Goal: Task Accomplishment & Management: Manage account settings

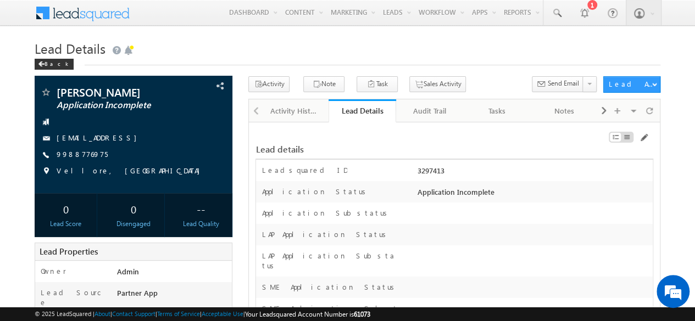
click at [590, 44] on h1 "Lead Details" at bounding box center [348, 47] width 626 height 21
click at [560, 13] on span at bounding box center [556, 13] width 11 height 11
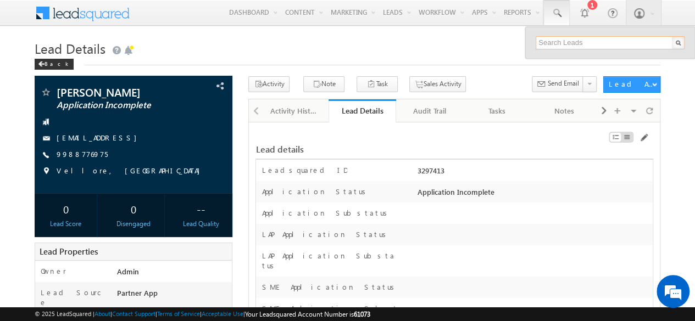
click at [566, 42] on input "text" at bounding box center [610, 42] width 149 height 13
paste input "SBL0010749"
type input "SBL0010749"
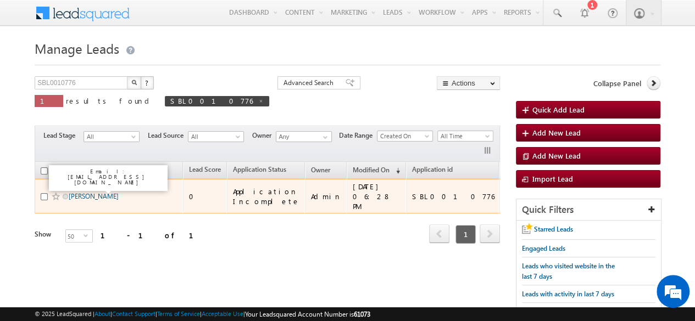
click at [88, 192] on link "[PERSON_NAME]" at bounding box center [94, 196] width 50 height 8
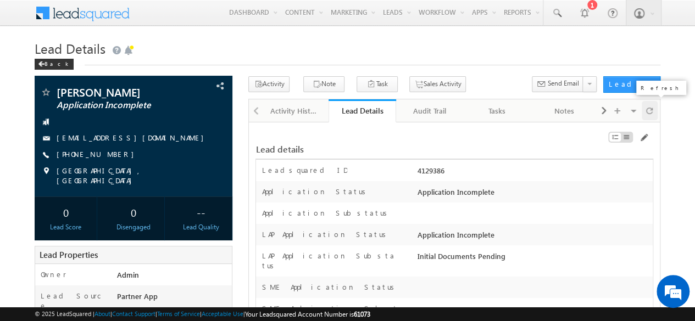
click at [648, 109] on span at bounding box center [649, 110] width 7 height 19
click at [564, 15] on link at bounding box center [556, 12] width 26 height 25
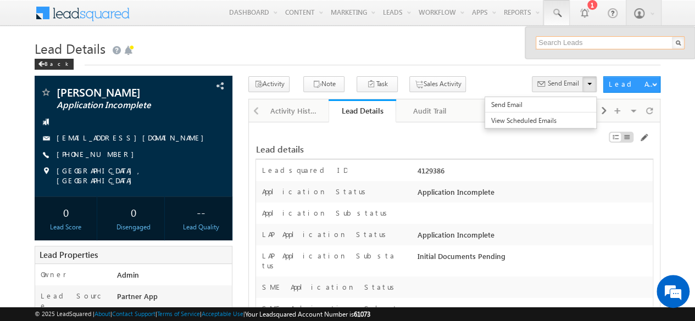
paste input "MPwerize@12"
type input "MPwerize@12"
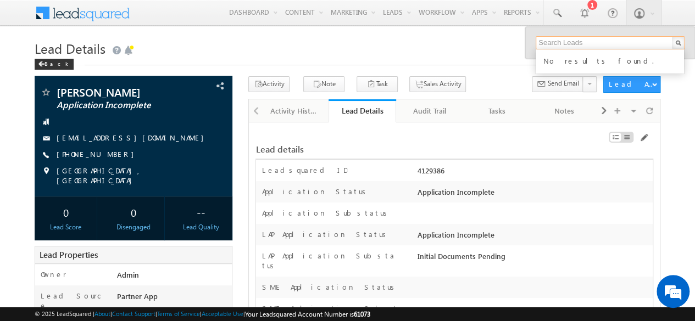
paste input "SBL0010749"
type input "SBL0010749"
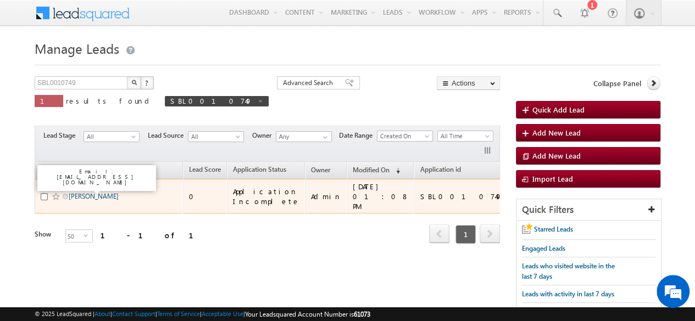
click at [91, 192] on link "[PERSON_NAME]" at bounding box center [94, 196] width 50 height 8
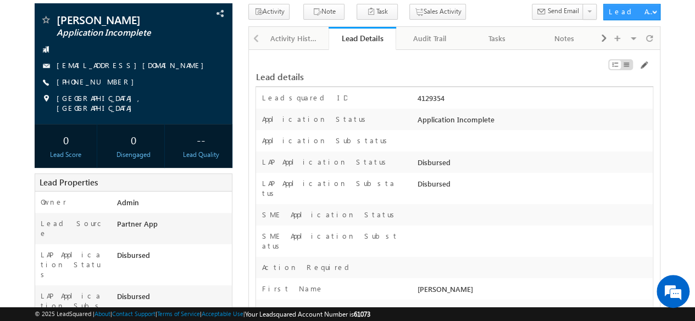
scroll to position [220, 0]
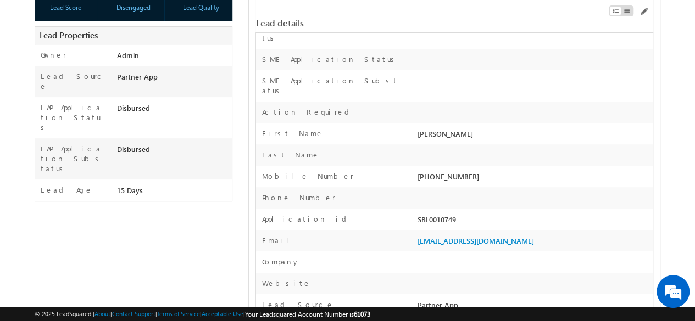
click at [427, 214] on div "SBL0010749" at bounding box center [534, 221] width 238 height 15
copy div "SBL0010749"
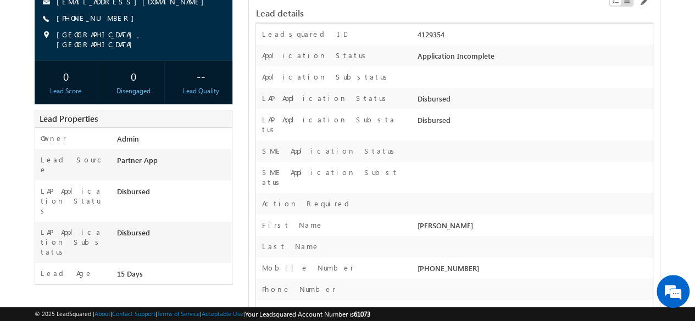
scroll to position [0, 0]
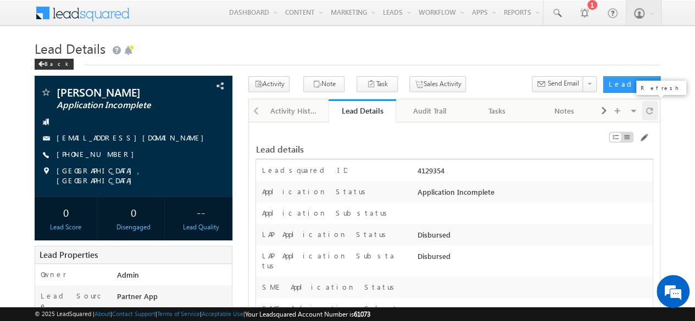
click at [650, 106] on span at bounding box center [649, 110] width 7 height 19
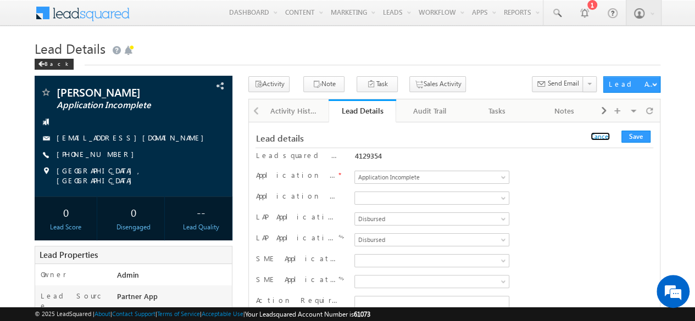
drag, startPoint x: 604, startPoint y: 138, endPoint x: 530, endPoint y: 174, distance: 83.0
click at [604, 138] on link "Cancel" at bounding box center [599, 136] width 19 height 8
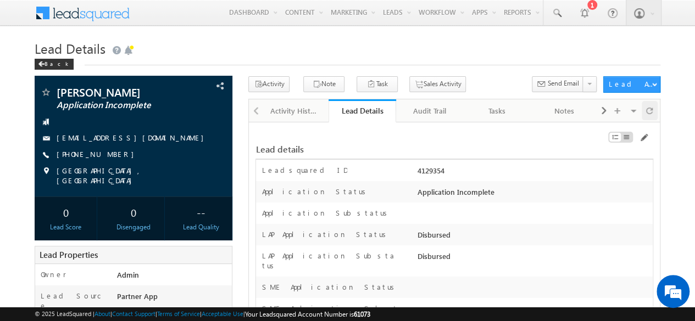
click at [650, 108] on span at bounding box center [649, 110] width 7 height 19
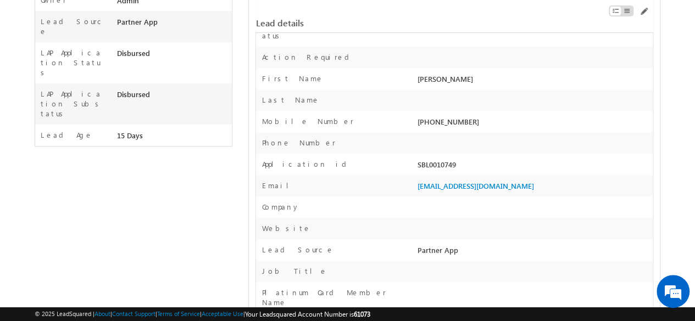
scroll to position [5072, 0]
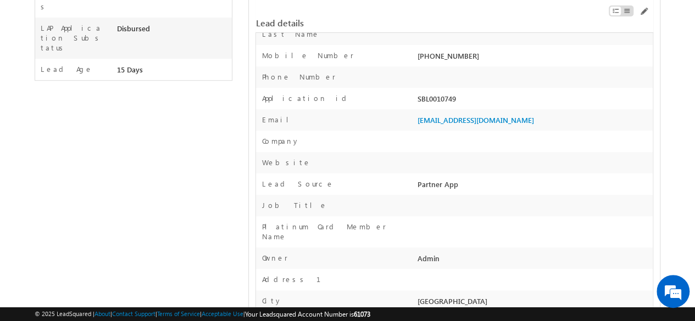
scroll to position [60, 0]
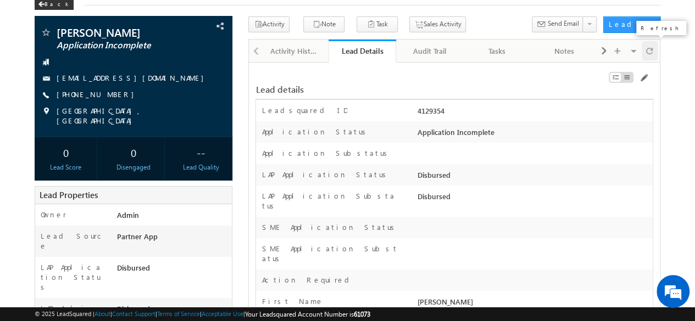
click at [652, 50] on span at bounding box center [649, 50] width 7 height 19
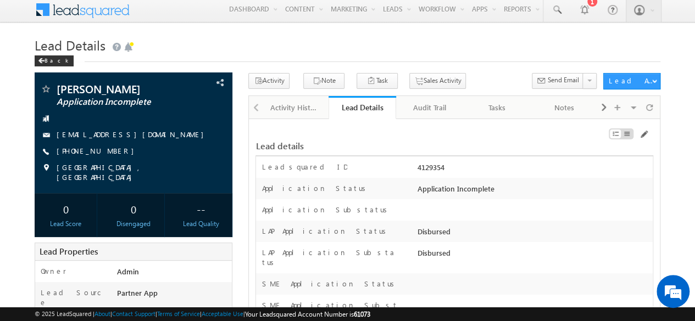
scroll to position [0, 0]
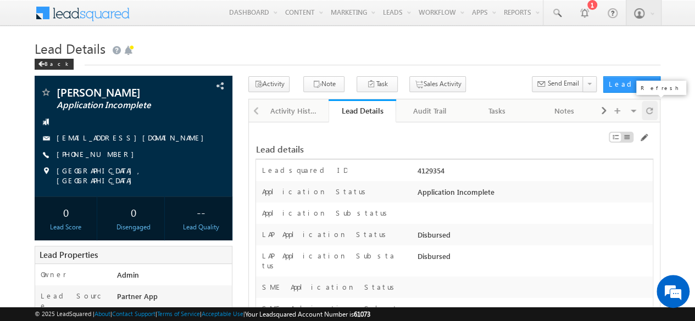
click at [649, 110] on span at bounding box center [649, 110] width 7 height 19
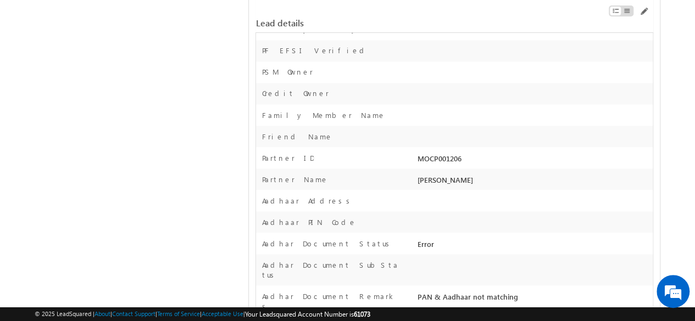
scroll to position [5072, 0]
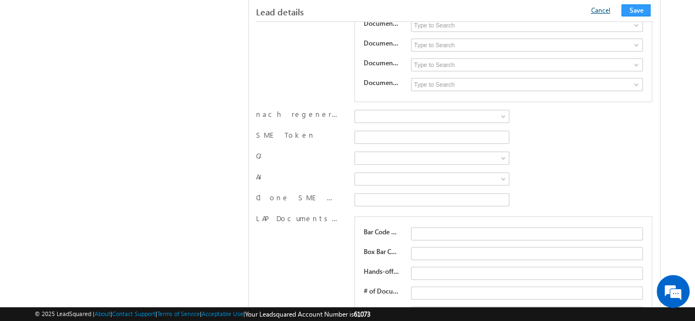
scroll to position [4651, 0]
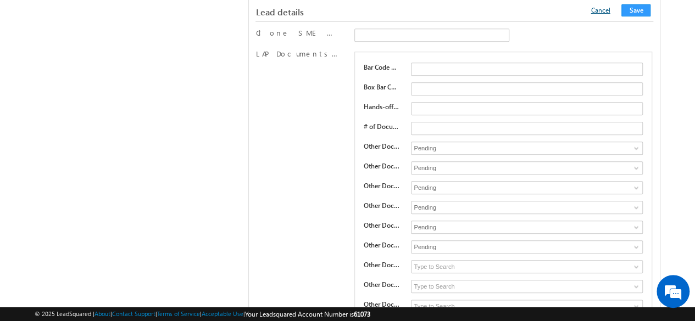
click at [605, 13] on link "Cancel" at bounding box center [599, 10] width 19 height 8
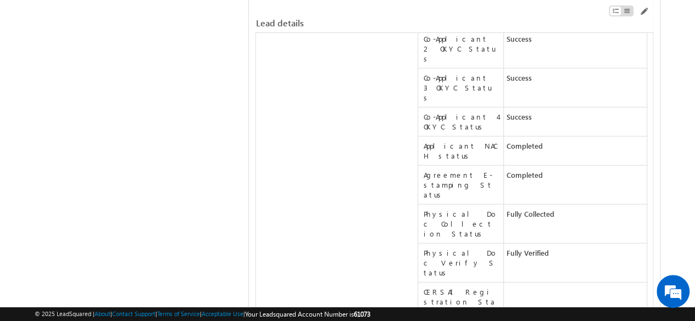
scroll to position [0, 0]
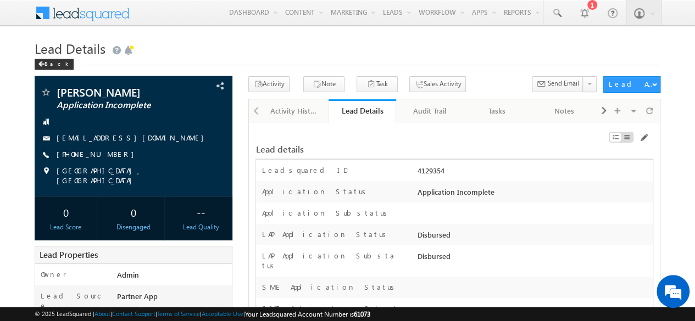
click at [316, 41] on h1 "Lead Details" at bounding box center [348, 47] width 626 height 21
click at [651, 110] on span at bounding box center [649, 110] width 7 height 19
click at [412, 60] on p "Sales Activity" at bounding box center [447, 64] width 90 height 8
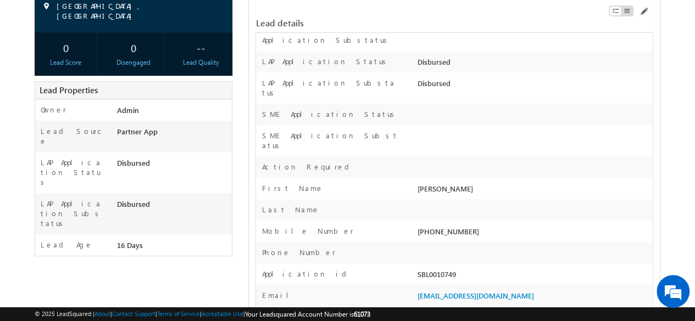
scroll to position [275, 0]
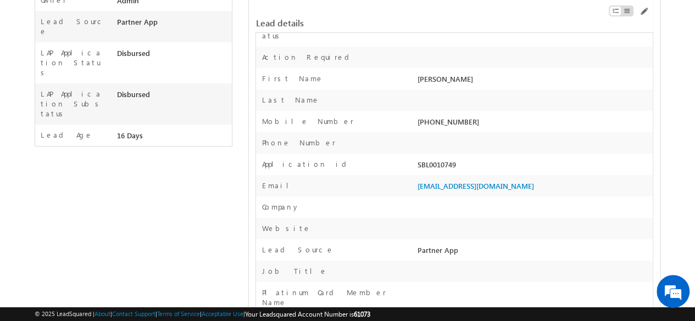
click at [438, 116] on div "+91-8919930897" at bounding box center [534, 123] width 238 height 15
click at [434, 159] on div "SBL0010749" at bounding box center [534, 166] width 238 height 15
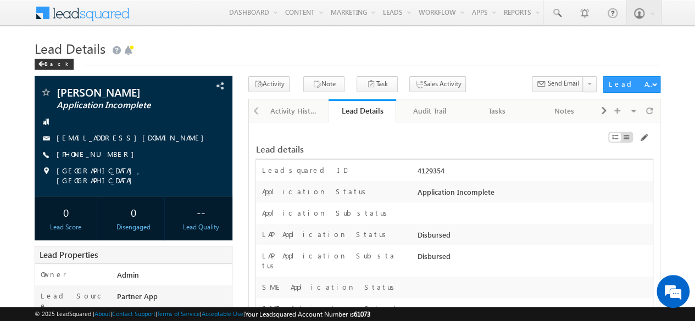
click at [468, 59] on div "Back" at bounding box center [348, 61] width 626 height 7
click at [496, 43] on h1 "Lead Details" at bounding box center [348, 47] width 626 height 21
click at [499, 44] on h1 "Lead Details" at bounding box center [348, 47] width 626 height 21
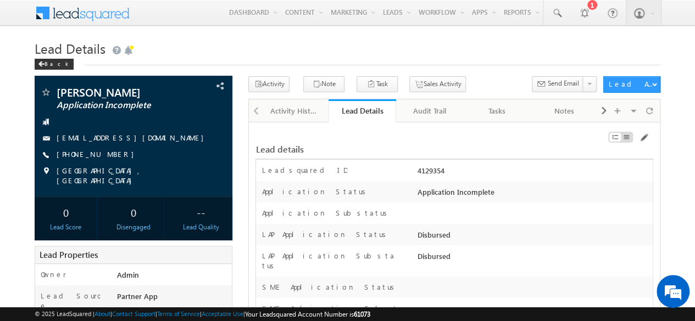
scroll to position [10337, 0]
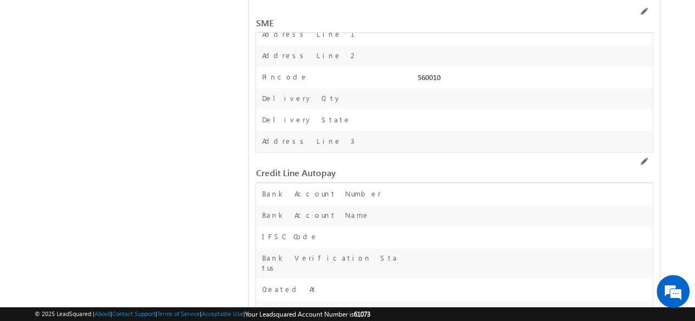
scroll to position [15231, 0]
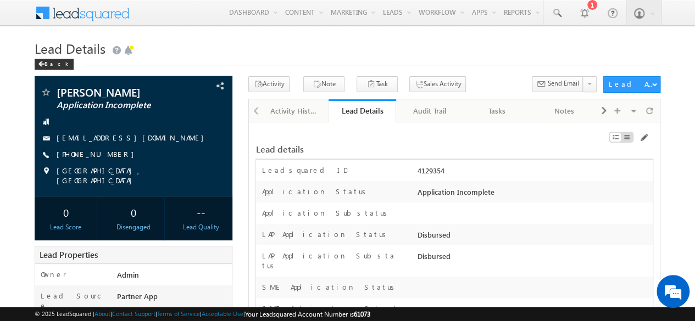
scroll to position [0, 0]
click at [315, 39] on h1 "Lead Details" at bounding box center [348, 47] width 626 height 21
click at [397, 143] on div "Lead details" at bounding box center [453, 143] width 397 height 21
click at [656, 105] on div at bounding box center [650, 110] width 16 height 19
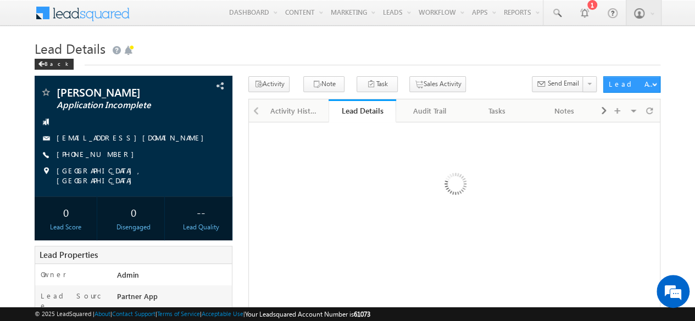
click at [270, 52] on h1 "Lead Details" at bounding box center [348, 47] width 626 height 21
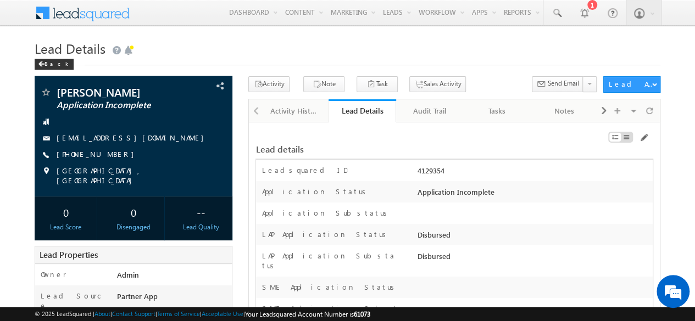
click at [468, 61] on div "Back" at bounding box center [348, 61] width 626 height 7
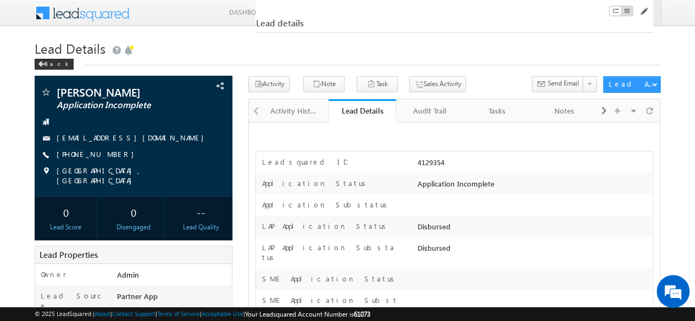
scroll to position [5080, 0]
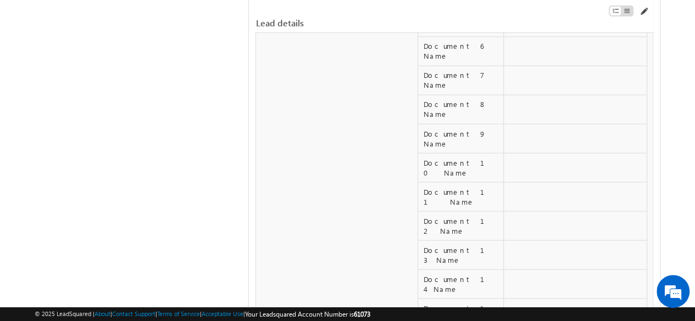
click at [642, 10] on span at bounding box center [643, 11] width 9 height 9
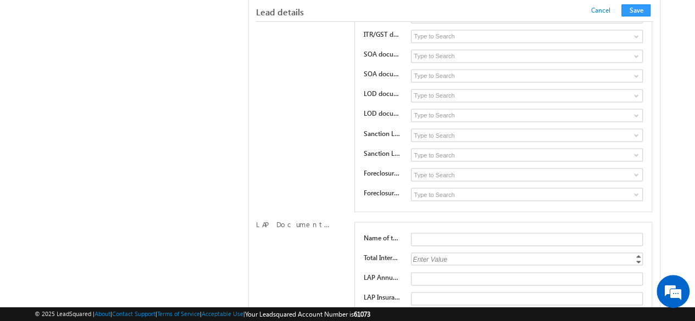
scroll to position [4862, 0]
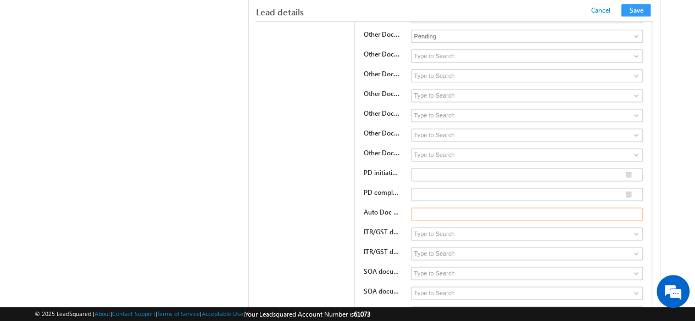
click at [447, 208] on input "text" at bounding box center [527, 214] width 232 height 13
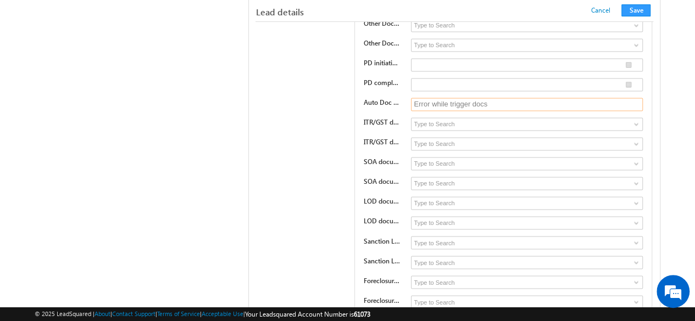
scroll to position [4917, 0]
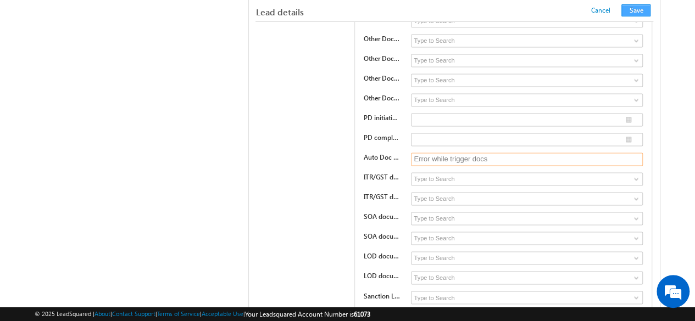
type input "Error while trigger docs"
click at [643, 13] on button "Save" at bounding box center [635, 10] width 29 height 12
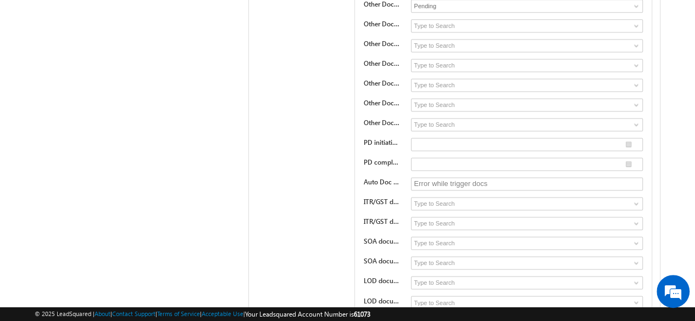
scroll to position [0, 0]
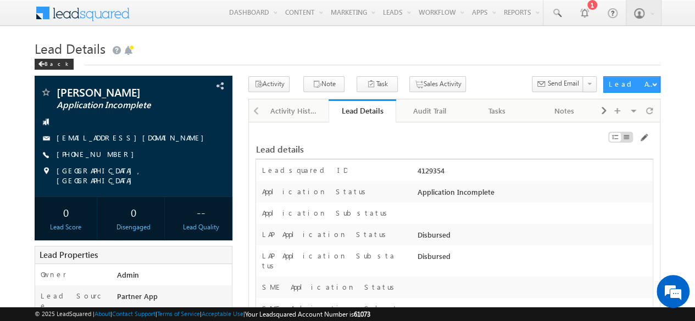
click at [466, 54] on h1 "Lead Details" at bounding box center [348, 47] width 626 height 21
click at [434, 56] on h1 "Lead Details" at bounding box center [348, 47] width 626 height 21
click at [651, 108] on span at bounding box center [649, 110] width 7 height 19
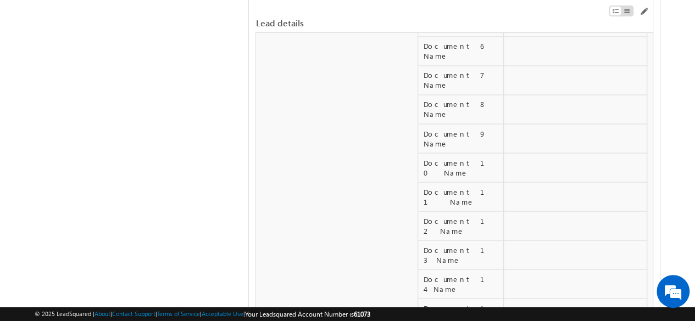
drag, startPoint x: 505, startPoint y: 152, endPoint x: 571, endPoint y: 151, distance: 65.4
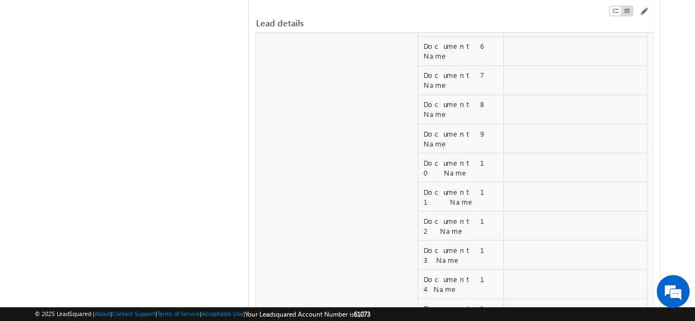
drag, startPoint x: 560, startPoint y: 148, endPoint x: 523, endPoint y: 152, distance: 37.5
drag, startPoint x: 508, startPoint y: 151, endPoint x: 566, endPoint y: 149, distance: 58.2
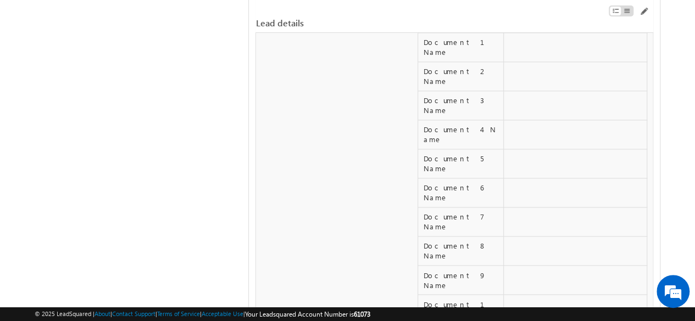
scroll to position [4860, 0]
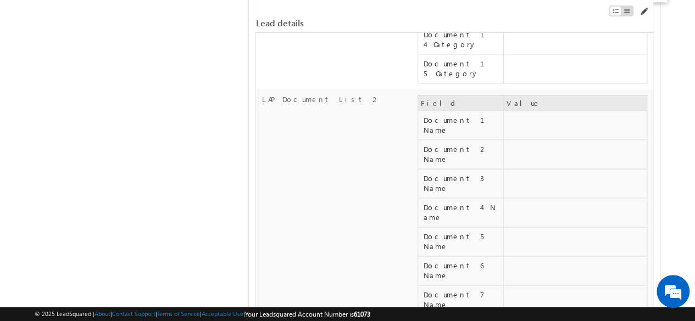
click at [643, 12] on span at bounding box center [643, 11] width 9 height 9
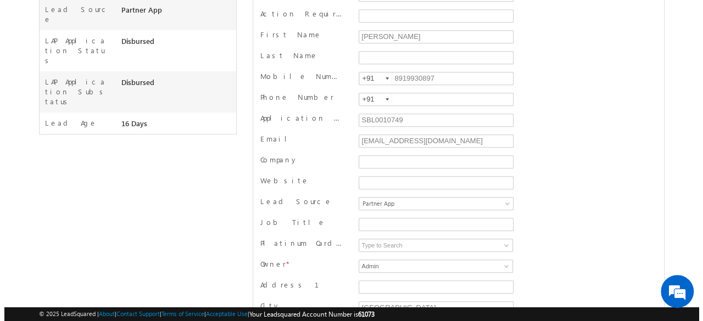
scroll to position [0, 0]
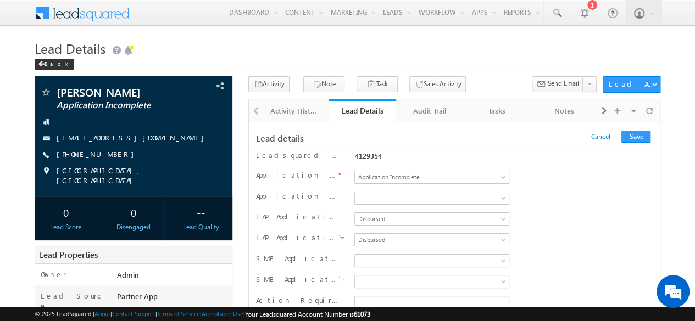
click at [394, 46] on h1 "Lead Details" at bounding box center [348, 47] width 626 height 21
click at [481, 46] on h1 "Lead Details" at bounding box center [348, 47] width 626 height 21
click at [433, 108] on div "Audit Trail" at bounding box center [429, 110] width 49 height 13
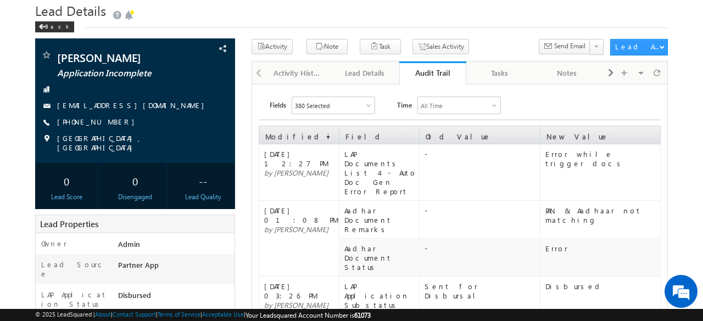
scroll to position [55, 0]
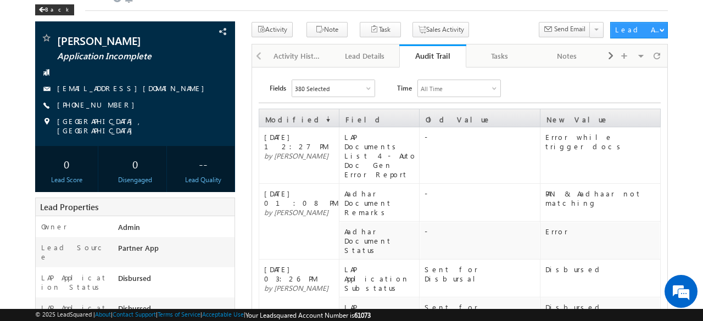
click at [314, 136] on span "29 Aug 2025 12:27 PM" at bounding box center [296, 141] width 64 height 19
drag, startPoint x: 543, startPoint y: 133, endPoint x: 628, endPoint y: 136, distance: 85.7
click at [628, 136] on td "Error while trigger docs" at bounding box center [600, 155] width 120 height 57
drag, startPoint x: 363, startPoint y: 58, endPoint x: 419, endPoint y: 146, distance: 104.1
click at [363, 58] on div "Lead Details" at bounding box center [365, 55] width 49 height 13
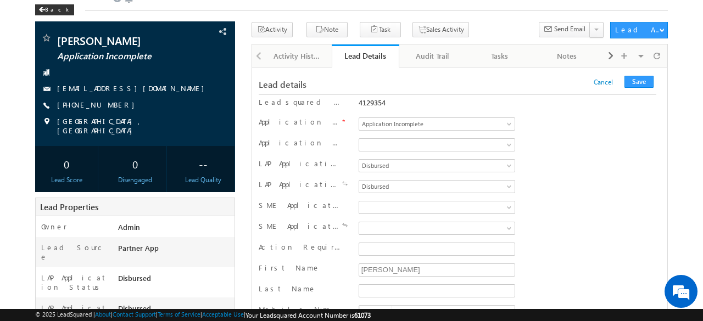
click at [542, 139] on div "Application Substatus Product Selected Pan Uploaded Delivery Address Pending Do…" at bounding box center [460, 146] width 402 height 16
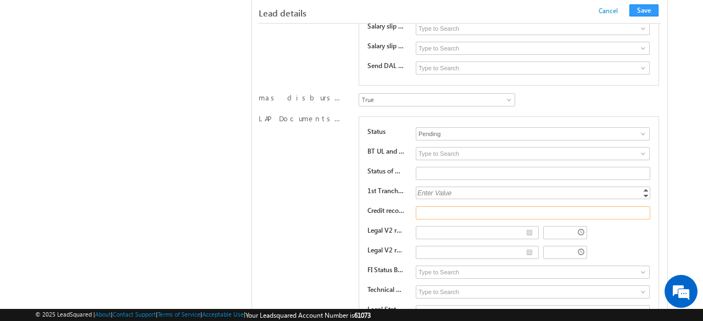
click at [447, 207] on input "text" at bounding box center [533, 213] width 235 height 13
type input "Aadhaar document not clear"
click at [347, 155] on div "LAP Documents List 9 Status Pending Approved Pending BT UL and AFDVT substatus …" at bounding box center [460, 253] width 402 height 278
click at [529, 226] on input "__/__/____" at bounding box center [477, 232] width 123 height 13
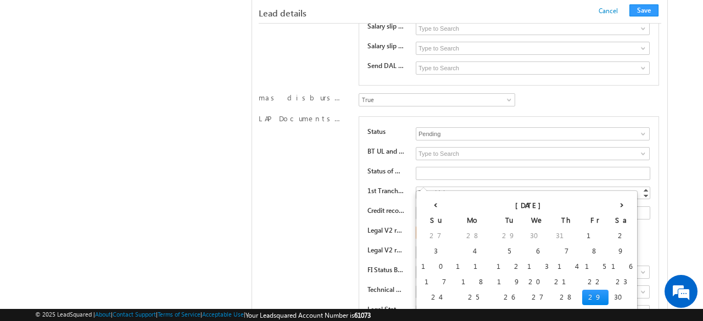
click at [582, 294] on td "29" at bounding box center [595, 297] width 26 height 15
type input "08/29/2025"
type input "12:31 PM"
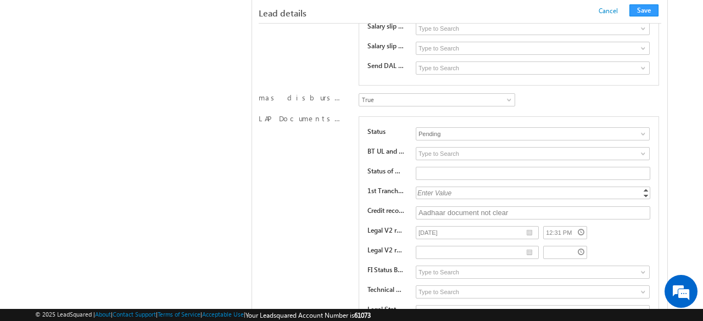
click at [606, 226] on div "12:31 PM" at bounding box center [585, 232] width 85 height 13
click at [529, 246] on input "text" at bounding box center [477, 252] width 123 height 13
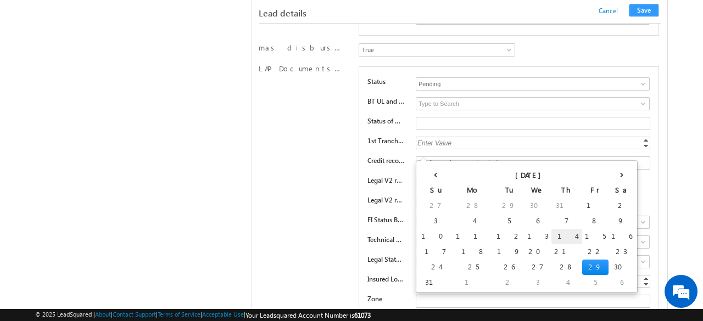
scroll to position [9286, 0]
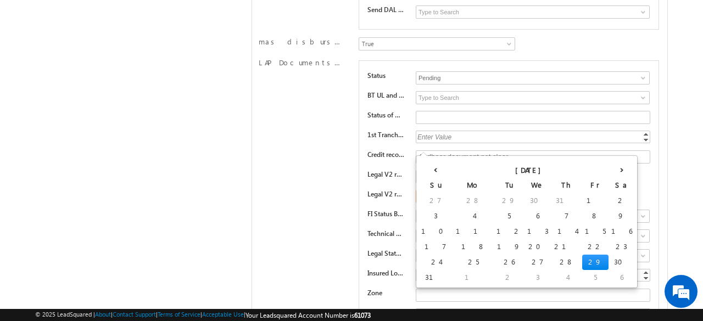
click at [582, 259] on td "29" at bounding box center [595, 262] width 26 height 15
type input "08/29/2025"
type input "12:31 PM"
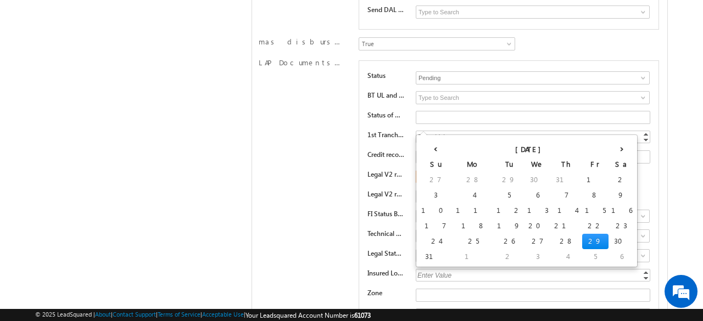
click at [530, 170] on input "08/29/2025" at bounding box center [477, 176] width 123 height 13
click at [551, 240] on td "28" at bounding box center [566, 241] width 31 height 15
type input "08/28/2025"
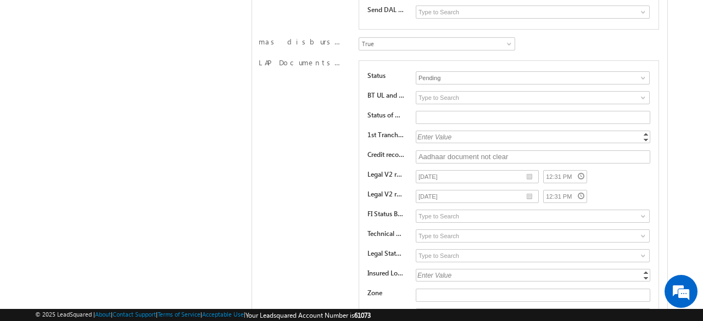
click at [628, 170] on div "08/28/2025 12:31 PM" at bounding box center [533, 176] width 235 height 13
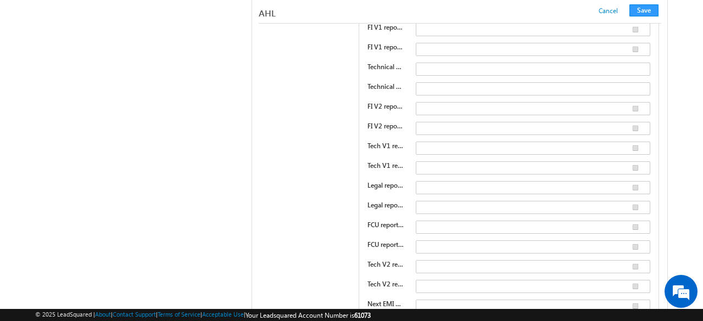
click at [643, 321] on span at bounding box center [643, 326] width 9 height 9
type input "Mogale Law"
click at [302, 196] on div "SBL lender details FI vendor 1 Astute PAMAC ELVEE business solutions FI vendor …" at bounding box center [460, 118] width 402 height 495
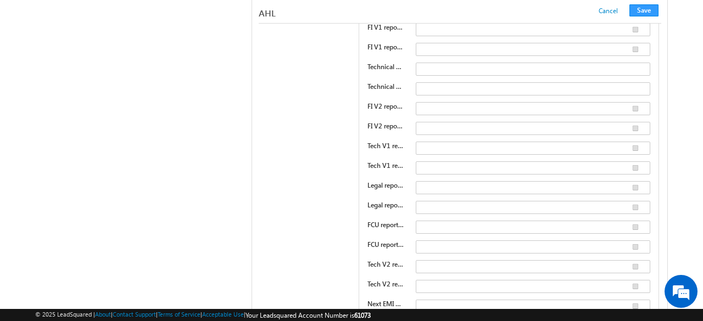
type input "T"
paste input "Technical status remarks V2"
type input "Technical status remarks V2"
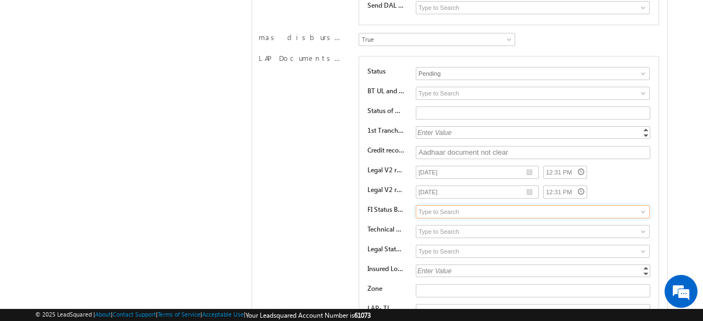
click at [474, 205] on input at bounding box center [533, 211] width 235 height 13
click at [640, 208] on span at bounding box center [643, 212] width 9 height 9
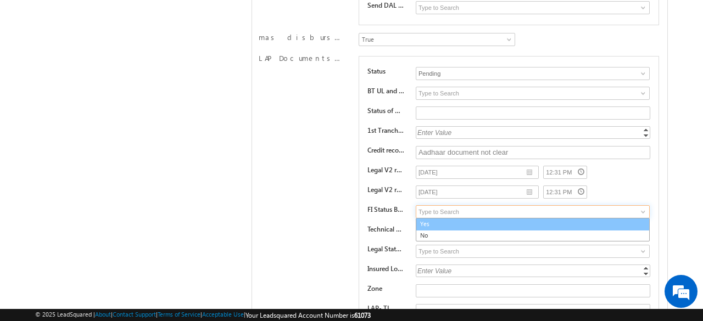
click at [459, 218] on link "Yes" at bounding box center [533, 224] width 235 height 13
type input "Yes"
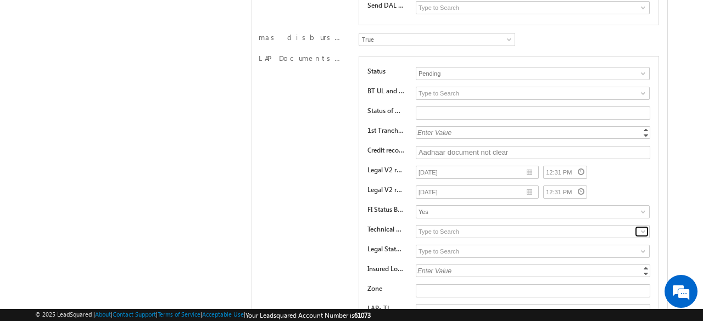
click at [639, 227] on span at bounding box center [643, 231] width 9 height 9
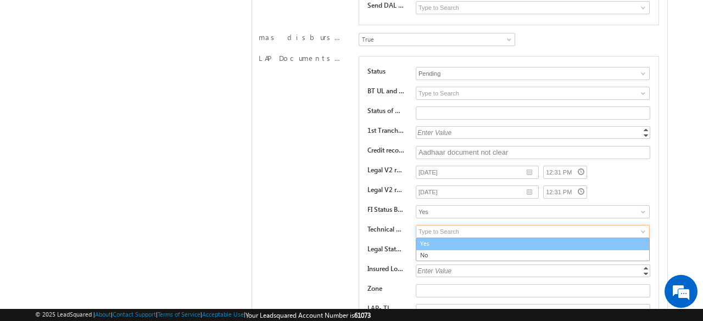
click at [460, 238] on link "Yes" at bounding box center [533, 244] width 235 height 13
type input "Yes"
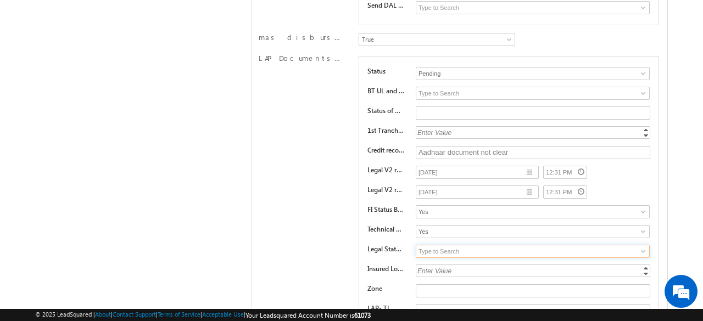
click at [509, 245] on input at bounding box center [533, 251] width 235 height 13
click at [648, 246] on link at bounding box center [642, 251] width 14 height 11
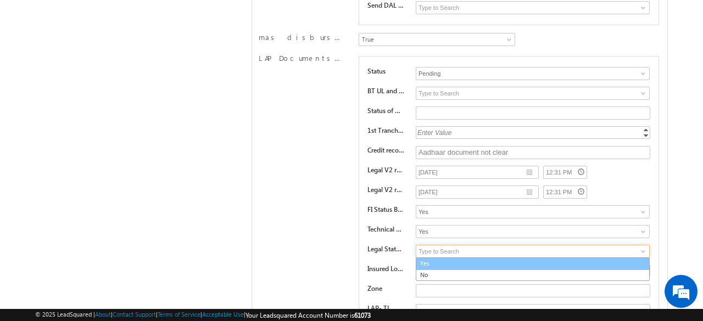
click at [431, 258] on link "Yes" at bounding box center [533, 264] width 235 height 13
type input "Yes"
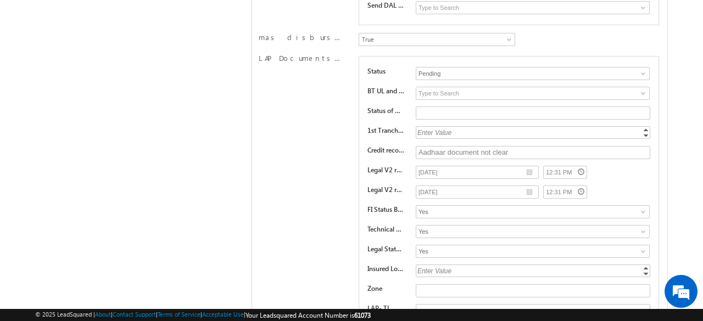
click at [468, 265] on div "Enter Value" at bounding box center [534, 271] width 236 height 13
type input "100000"
click at [322, 200] on div "LAP Documents List 9 Status Pending Approved Pending BT UL and AFDVT substatus …" at bounding box center [460, 192] width 402 height 278
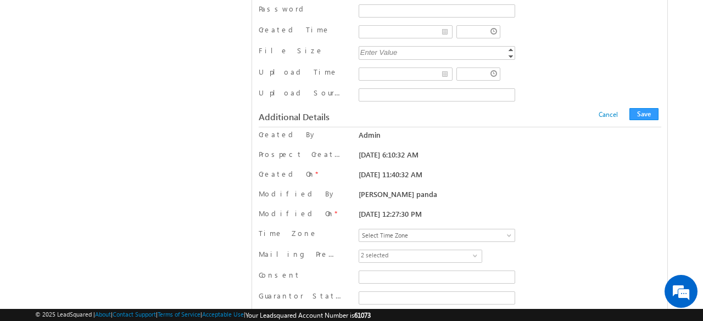
scroll to position [9369, 0]
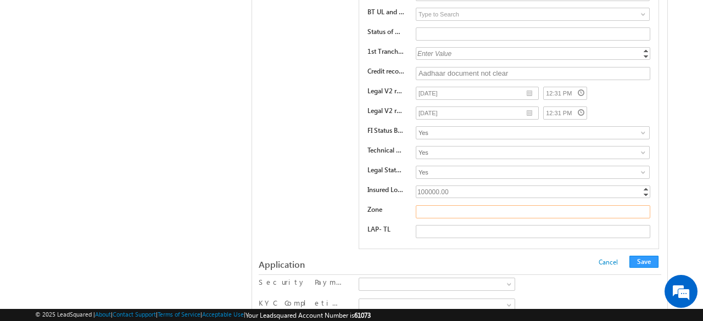
click at [458, 205] on input "text" at bounding box center [533, 211] width 235 height 13
paste input "Zone"
type input "Zone"
click at [331, 165] on div "LAP Documents List 9 Status Pending Approved Pending BT UL and AFDVT substatus …" at bounding box center [460, 113] width 402 height 278
click at [278, 162] on div "LAP Documents List 9 Status Pending Approved Pending BT UL and AFDVT substatus …" at bounding box center [460, 113] width 402 height 278
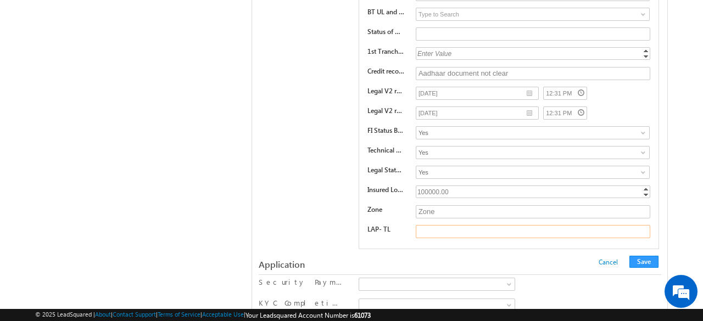
click at [440, 225] on input "text" at bounding box center [533, 231] width 235 height 13
paste input "LAP- TL"
type input "LAP- TL"
click at [377, 254] on div "Application Cancel Save Cancel Save" at bounding box center [460, 264] width 403 height 21
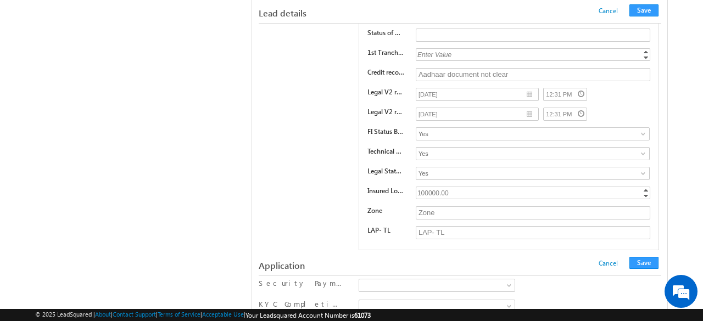
scroll to position [5634, 0]
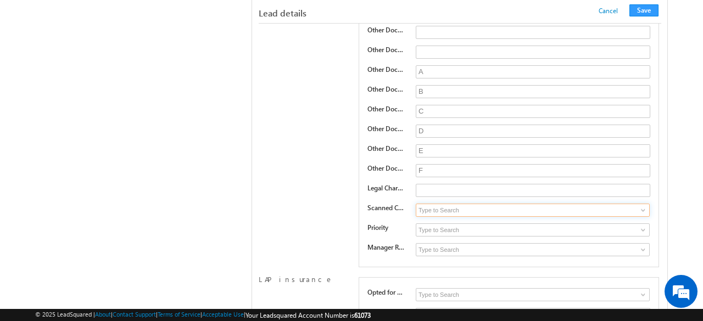
click at [505, 204] on input at bounding box center [533, 210] width 235 height 13
click at [646, 206] on span at bounding box center [643, 210] width 9 height 9
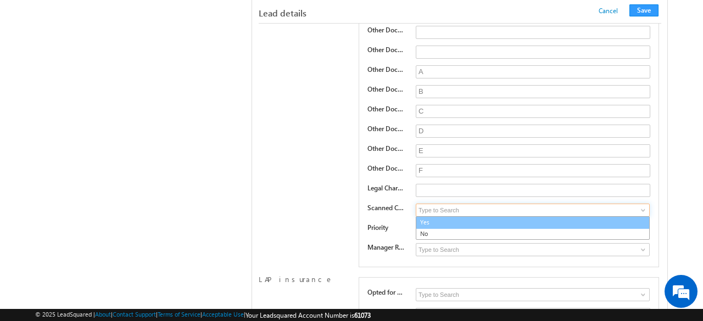
click at [459, 216] on link "Yes" at bounding box center [533, 222] width 235 height 13
type input "Yes"
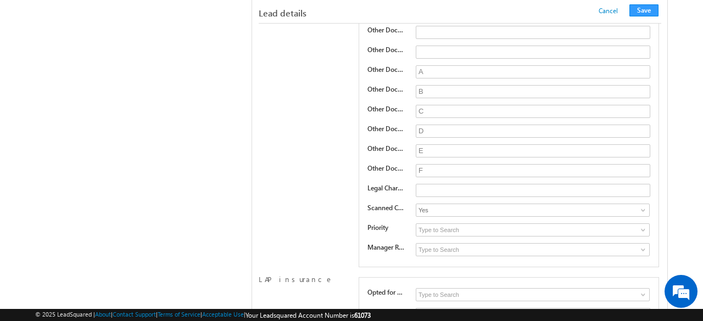
click at [644, 226] on span at bounding box center [643, 230] width 9 height 9
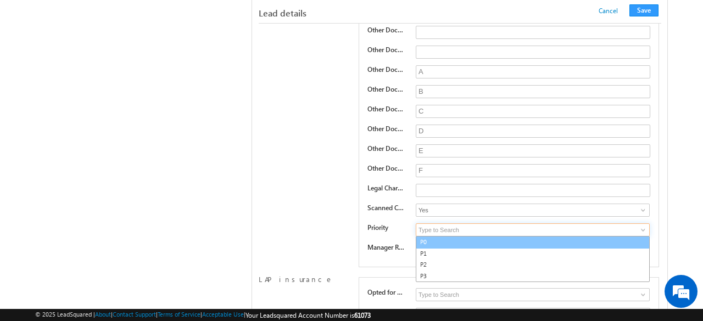
click at [431, 236] on link "P0" at bounding box center [533, 242] width 235 height 13
type input "P0"
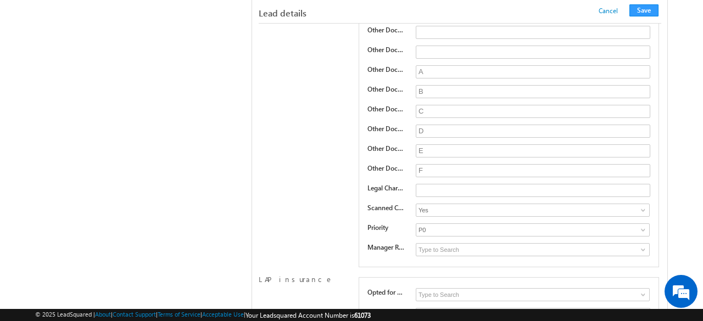
click at [643, 246] on span at bounding box center [643, 250] width 9 height 9
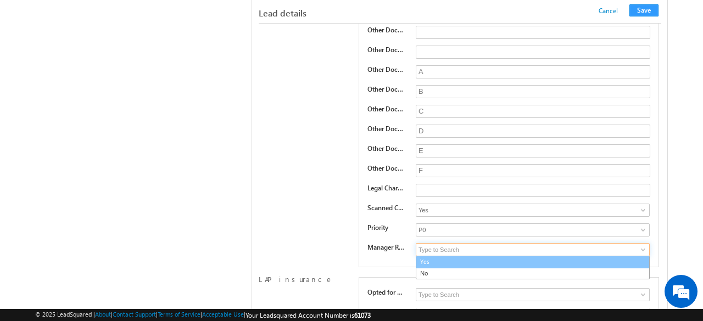
click at [435, 256] on link "Yes" at bounding box center [533, 262] width 235 height 13
type input "Yes"
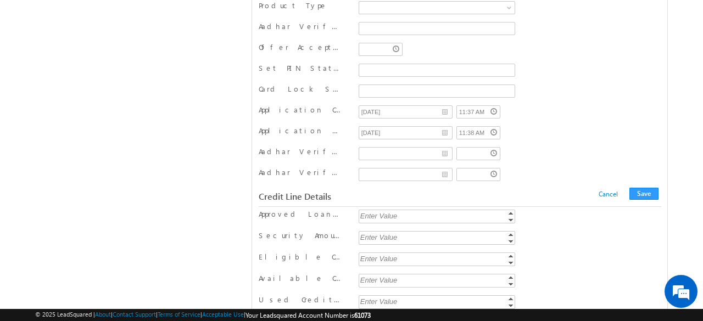
click at [386, 210] on div "Enter Value" at bounding box center [438, 216] width 158 height 13
type input "500000"
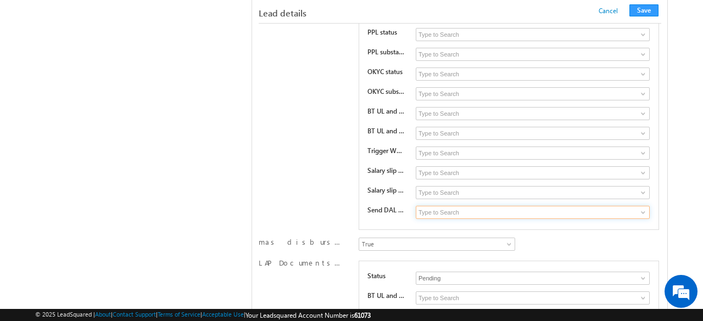
click at [513, 206] on input at bounding box center [533, 212] width 235 height 13
click at [536, 206] on input at bounding box center [533, 212] width 235 height 13
click at [644, 208] on span at bounding box center [643, 212] width 9 height 9
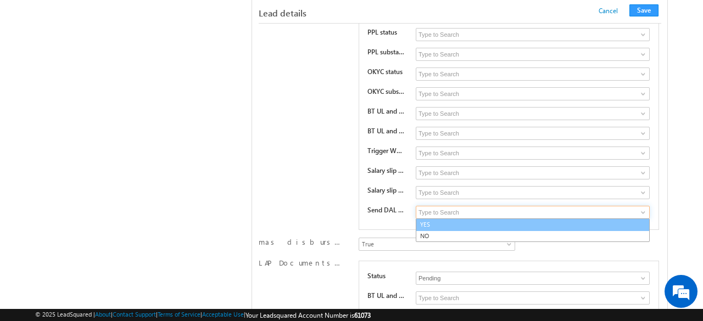
click at [446, 219] on link "YES" at bounding box center [533, 225] width 235 height 13
type input "YES"
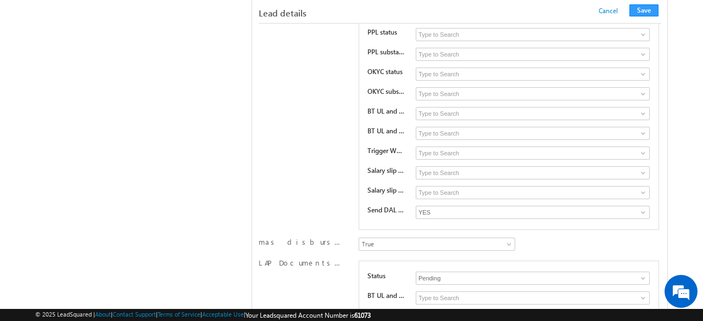
click at [439, 311] on input "text" at bounding box center [533, 317] width 235 height 13
paste input "Status of DAL Copy"
type input "Status of DAL Copy"
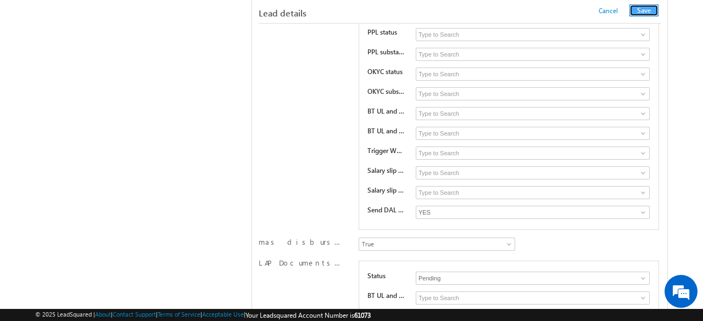
click at [645, 12] on button "Save" at bounding box center [643, 10] width 29 height 12
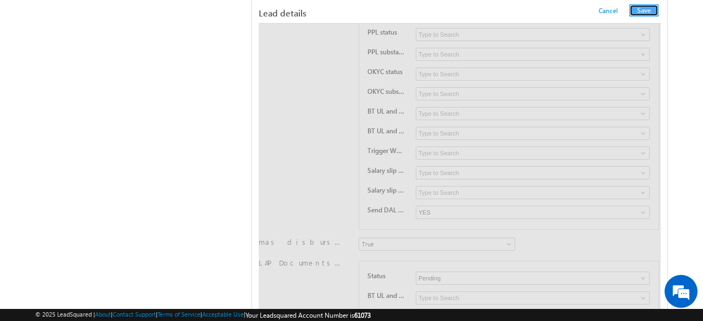
scroll to position [0, 0]
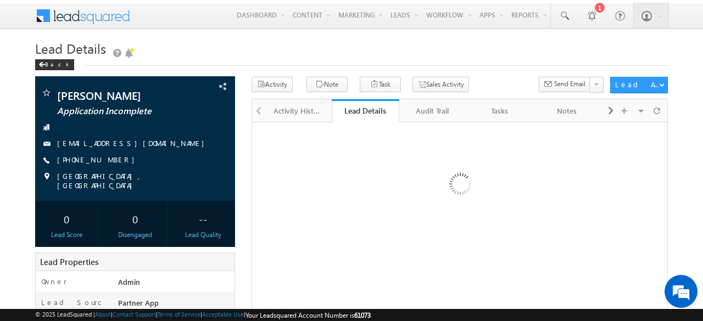
click at [506, 44] on h1 "Lead Details" at bounding box center [351, 49] width 633 height 19
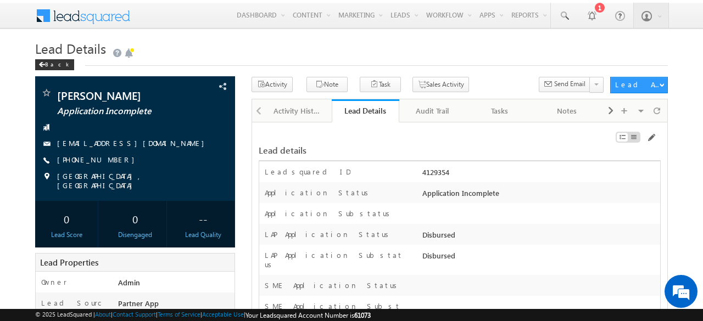
scroll to position [10107, 0]
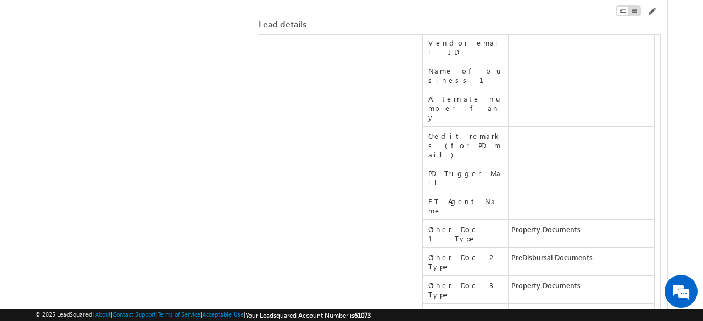
scroll to position [6647, 0]
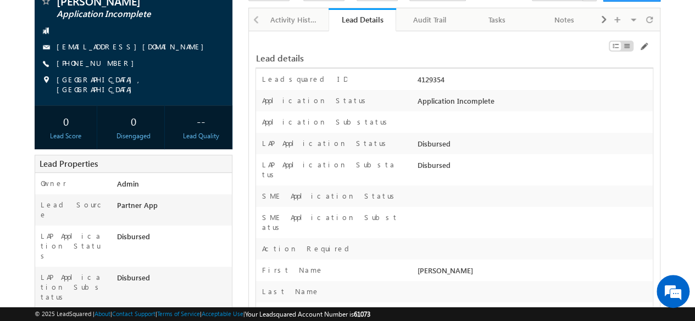
scroll to position [53, 0]
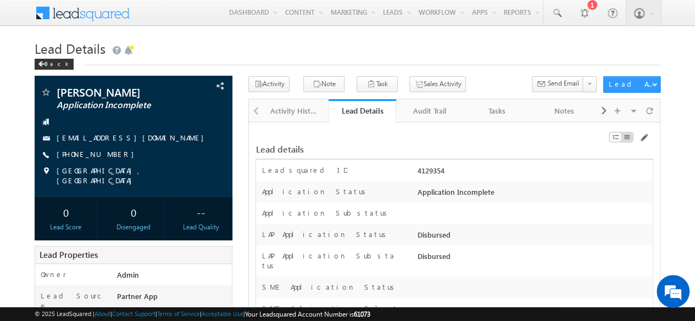
scroll to position [0, 0]
click at [478, 48] on h1 "Lead Details" at bounding box center [348, 47] width 626 height 21
click at [643, 110] on div at bounding box center [650, 110] width 16 height 19
click at [319, 42] on h1 "Lead Details" at bounding box center [348, 47] width 626 height 21
click at [653, 106] on div at bounding box center [650, 110] width 16 height 19
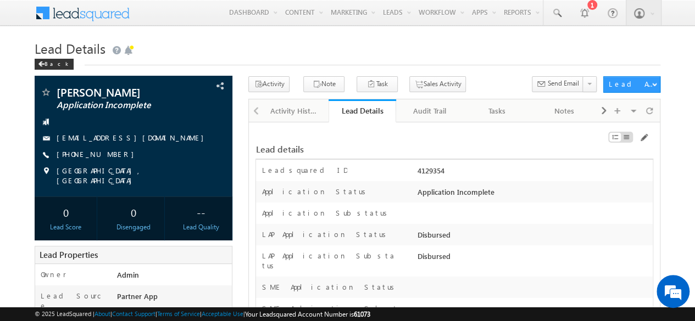
scroll to position [5080, 0]
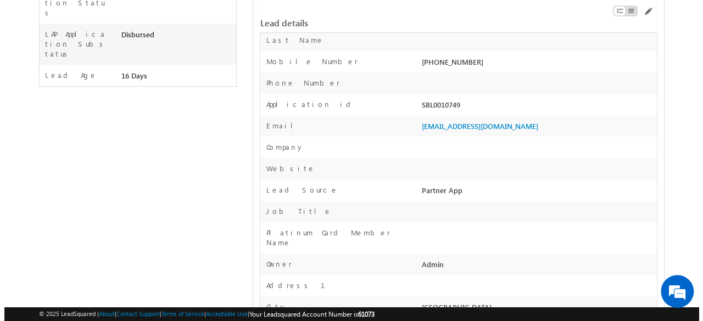
scroll to position [0, 0]
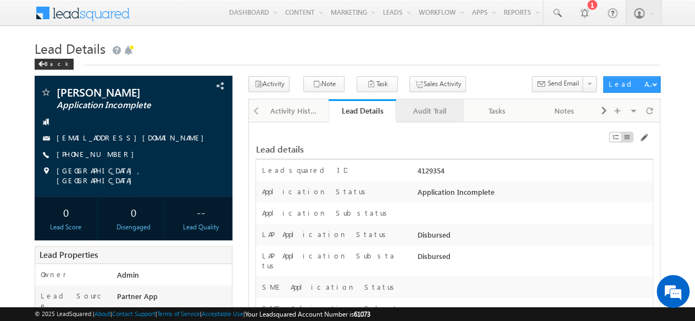
click at [437, 107] on div "Audit Trail" at bounding box center [429, 110] width 49 height 13
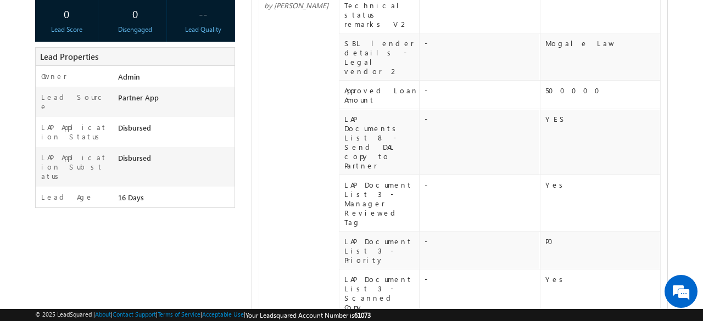
scroll to position [220, 0]
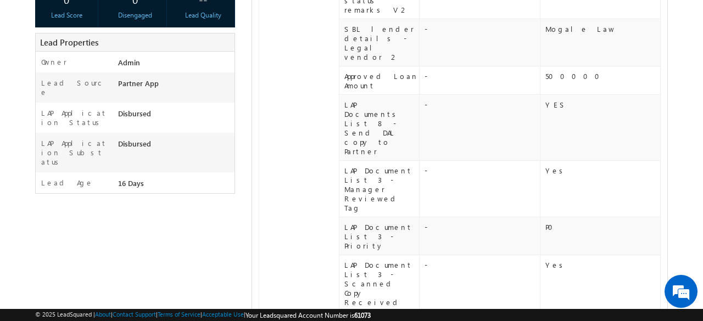
click at [388, 317] on div "View Related Changes" at bounding box center [501, 321] width 315 height 9
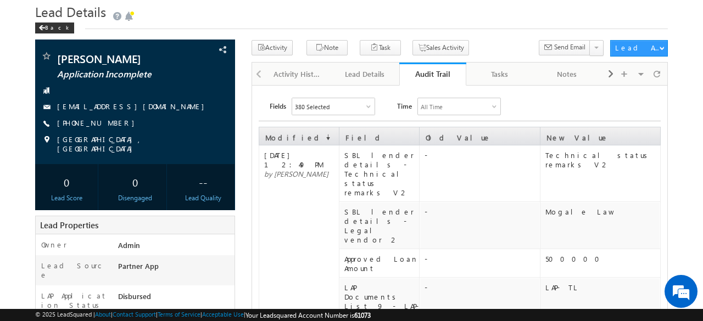
scroll to position [0, 0]
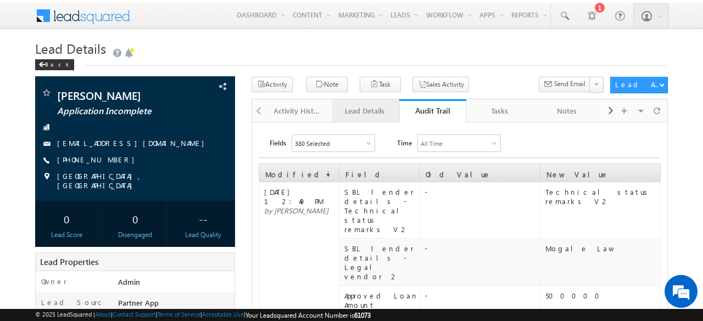
click at [371, 107] on div "Lead Details" at bounding box center [365, 110] width 49 height 13
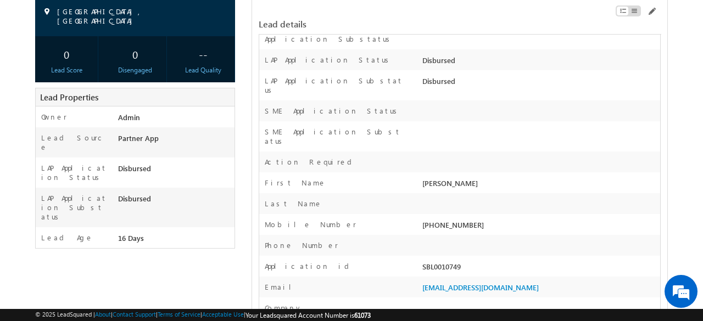
scroll to position [220, 0]
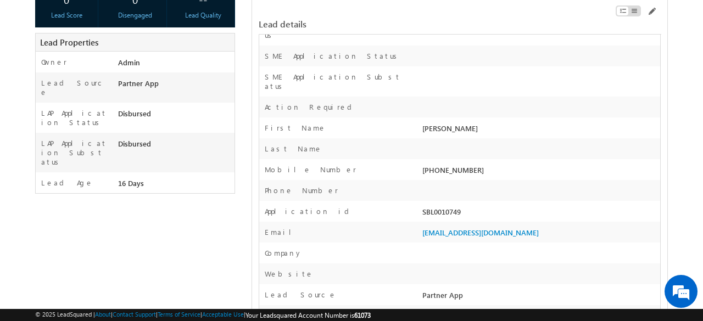
click at [445, 207] on div "SBL0010749" at bounding box center [540, 214] width 241 height 15
copy div "SBL0010749"
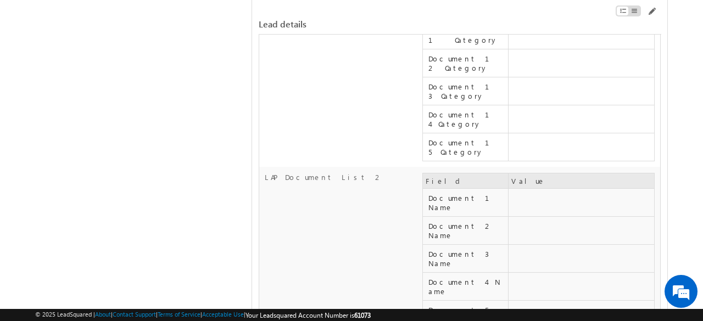
scroll to position [4545, 0]
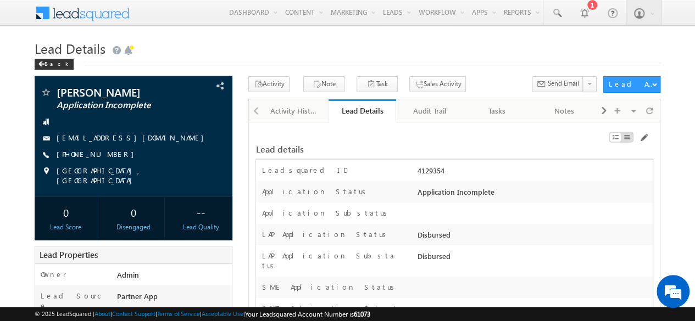
drag, startPoint x: 489, startPoint y: 52, endPoint x: 483, endPoint y: 71, distance: 20.0
click at [483, 71] on div "Lead Details Back" at bounding box center [348, 57] width 626 height 40
click at [432, 106] on div "Audit Trail" at bounding box center [429, 110] width 49 height 13
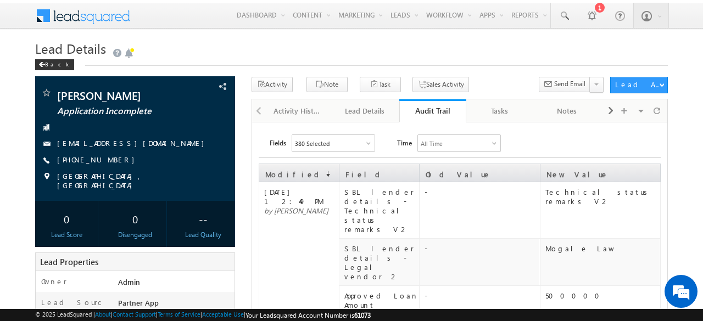
click at [492, 57] on h1 "Lead Details" at bounding box center [351, 49] width 633 height 19
click at [369, 116] on div "Lead Details" at bounding box center [365, 110] width 49 height 13
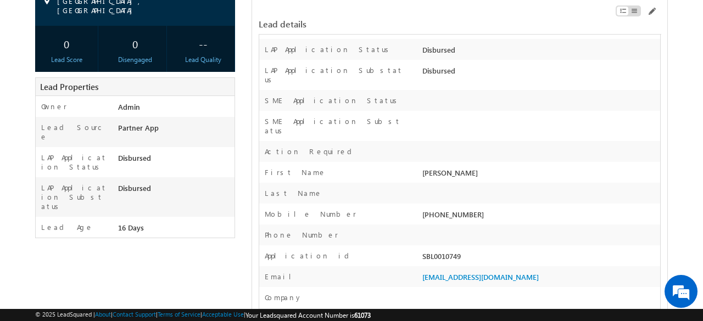
scroll to position [176, 0]
click at [443, 250] on div "SBL0010749" at bounding box center [540, 257] width 241 height 15
copy div "SBL0010749"
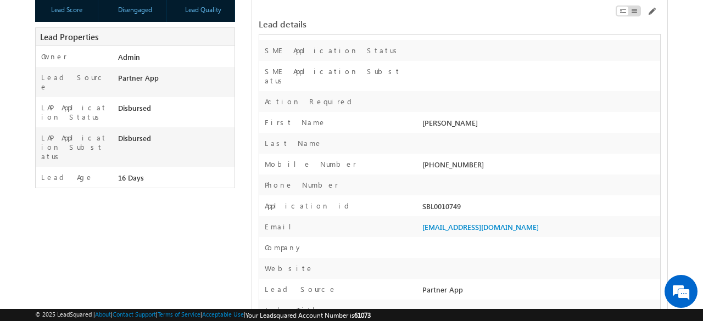
scroll to position [0, 0]
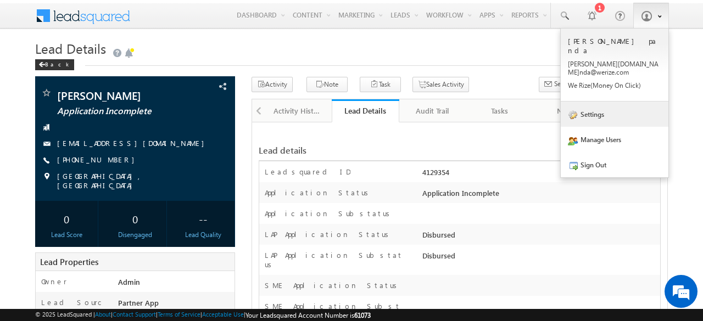
click at [602, 102] on link "Settings" at bounding box center [615, 114] width 108 height 25
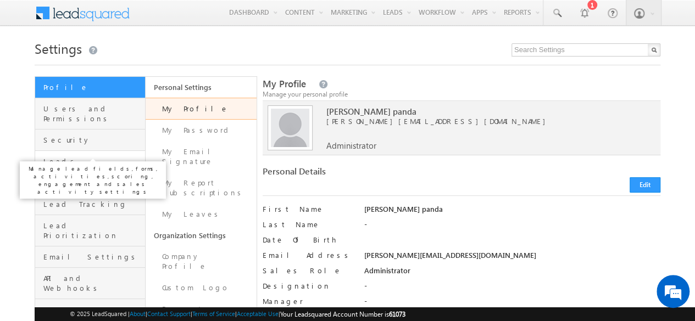
click at [62, 157] on span "Leads" at bounding box center [92, 162] width 99 height 10
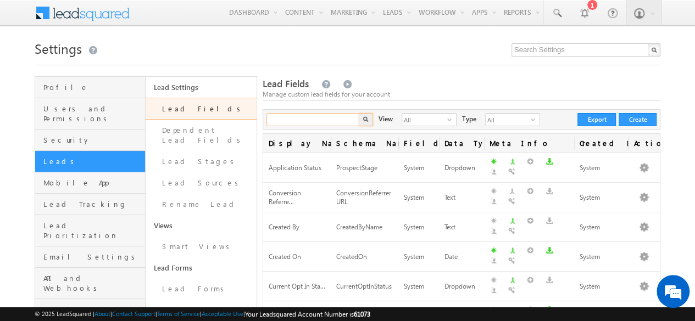
click at [310, 122] on input "text" at bounding box center [313, 119] width 94 height 13
type input "Search Lead Fields"
click at [316, 121] on input "text" at bounding box center [313, 119] width 94 height 13
paste input "mx_LAP_OTC_PDD_Pending"
type input "mx_LAP_OTC_PDD_Pending"
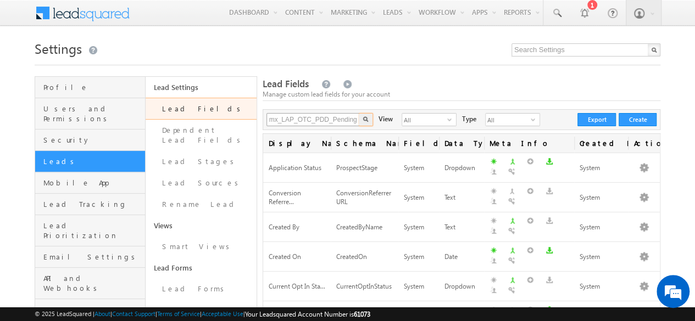
click at [359, 113] on button "button" at bounding box center [366, 119] width 14 height 13
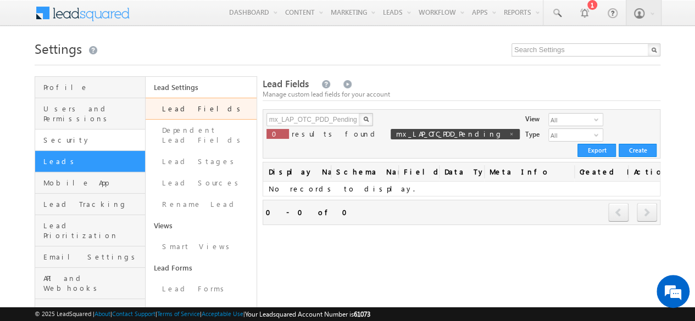
click at [71, 130] on link "Security" at bounding box center [90, 140] width 110 height 21
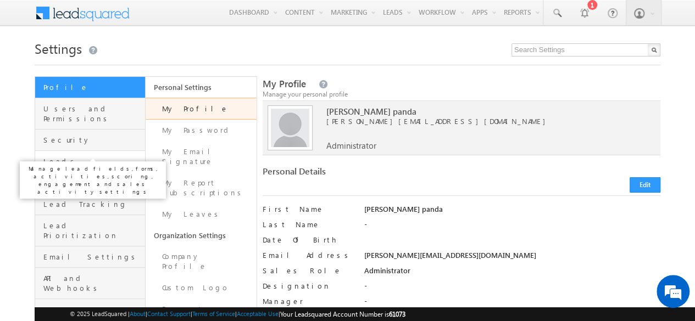
click at [63, 157] on span "Leads" at bounding box center [92, 162] width 99 height 10
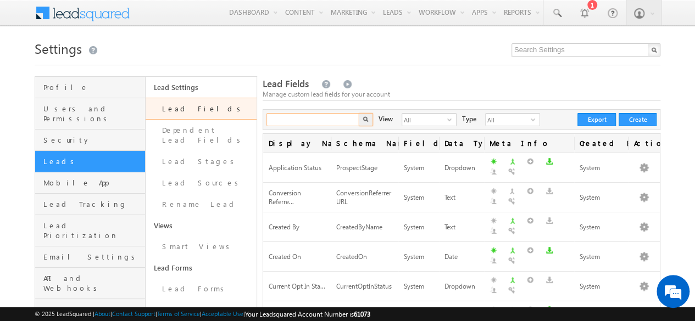
click at [309, 117] on input "text" at bounding box center [313, 119] width 94 height 13
paste input "mx_CustomObject_19"
type input "mx_CustomObject_19"
click at [359, 113] on button "button" at bounding box center [366, 119] width 14 height 13
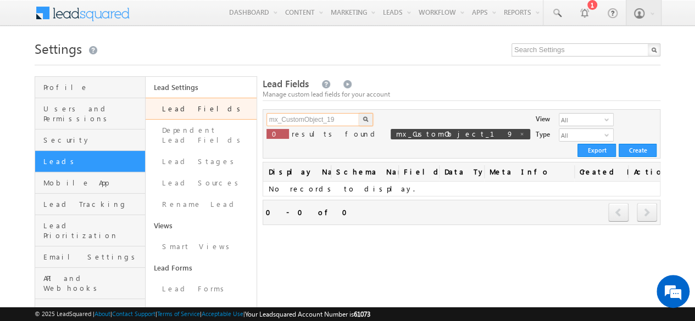
click at [342, 119] on input "mx_CustomObject_19" at bounding box center [313, 119] width 94 height 13
click at [283, 118] on input "mx_CustomObject_19" at bounding box center [313, 119] width 94 height 13
click at [338, 119] on input "CustomObject_19" at bounding box center [313, 119] width 94 height 13
type input "CustomObject_19"
click at [359, 113] on button "button" at bounding box center [366, 119] width 14 height 13
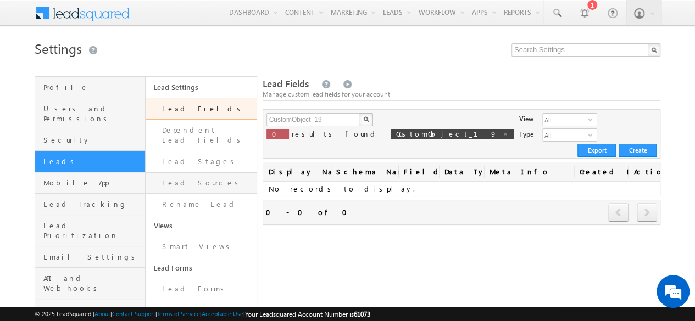
click at [186, 172] on link "Lead Sources" at bounding box center [201, 182] width 110 height 21
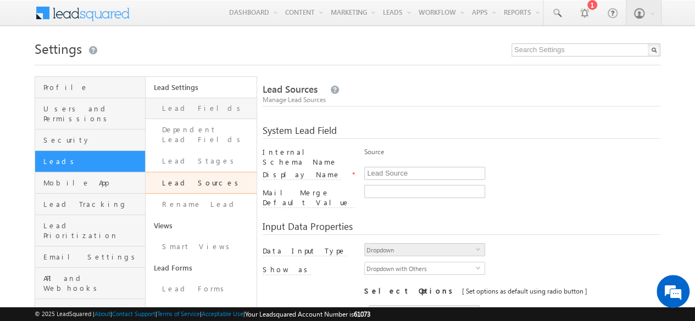
click at [187, 110] on link "Lead Fields" at bounding box center [201, 108] width 110 height 21
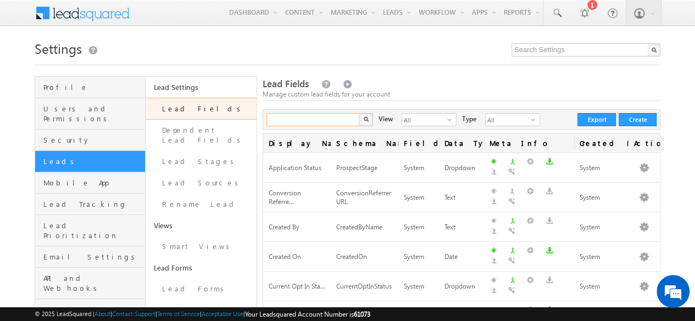
click at [303, 118] on input "text" at bounding box center [313, 119] width 94 height 13
paste input "Auto Doc Gen Error Report"
type input "Auto Doc Gen Error Report"
click at [366, 120] on img "button" at bounding box center [365, 118] width 5 height 5
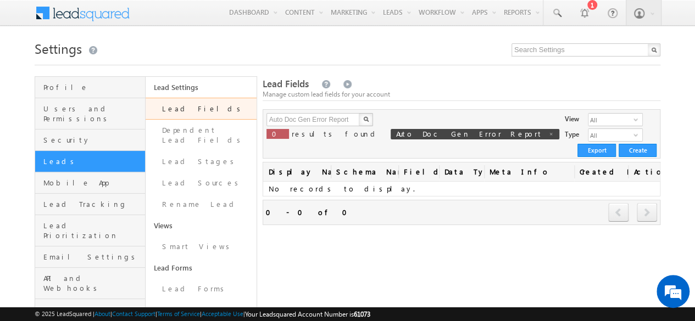
click at [333, 43] on h1 "Settings" at bounding box center [348, 47] width 626 height 21
